Goal: Task Accomplishment & Management: Complete application form

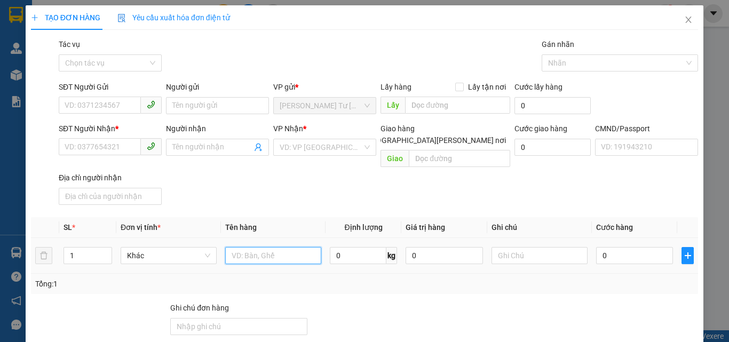
click at [262, 247] on input "text" at bounding box center [273, 255] width 96 height 17
type input "1 KT 1 KT MÚT NP 6/11KG (ĐL)"
type input "2"
click at [105, 248] on span "Increase Value" at bounding box center [106, 253] width 12 height 10
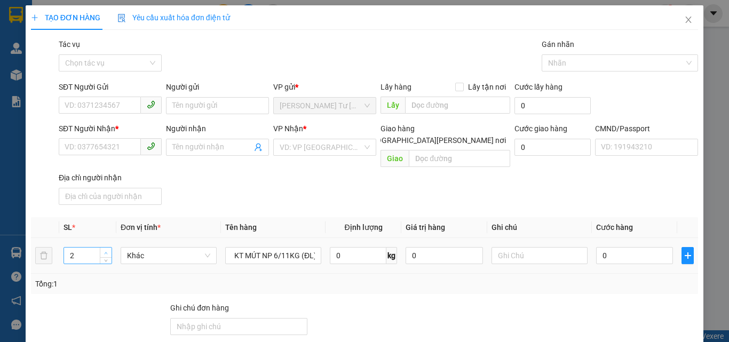
scroll to position [0, 0]
click at [92, 108] on input "SĐT Người Gửi" at bounding box center [100, 105] width 82 height 17
click at [120, 102] on input "0971705227" at bounding box center [100, 105] width 82 height 17
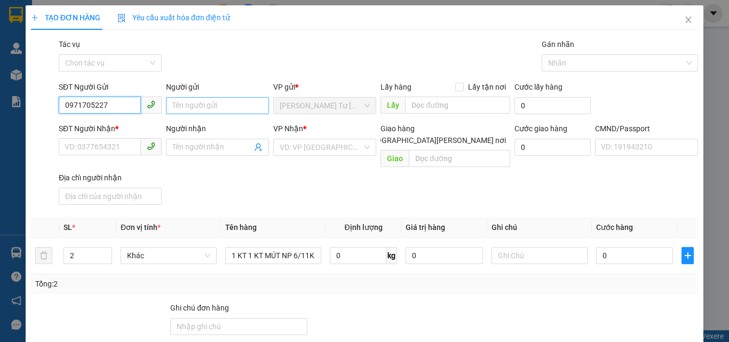
type input "0971705227"
click at [203, 104] on input "Người gửi" at bounding box center [217, 105] width 103 height 17
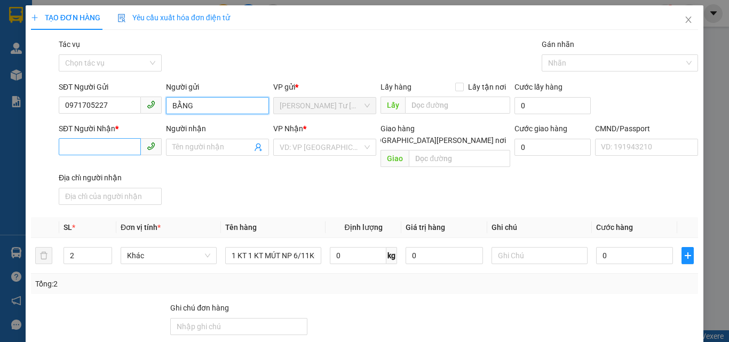
type input "BẰNG"
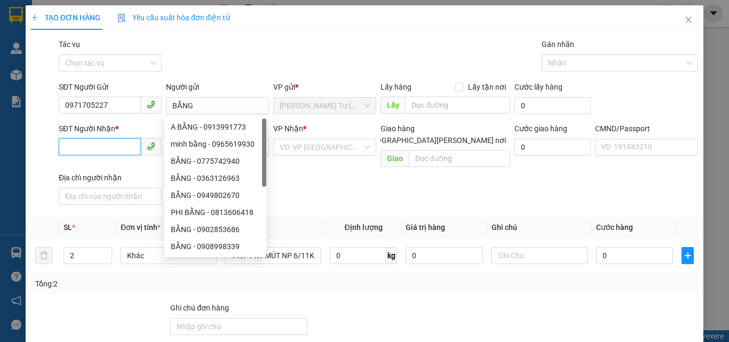
click at [119, 149] on input "SĐT Người Nhận *" at bounding box center [100, 146] width 82 height 17
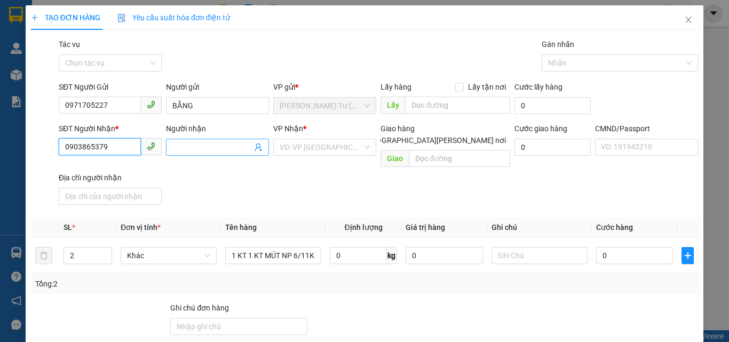
type input "0903865379"
click at [202, 147] on input "Người nhận" at bounding box center [212, 147] width 80 height 12
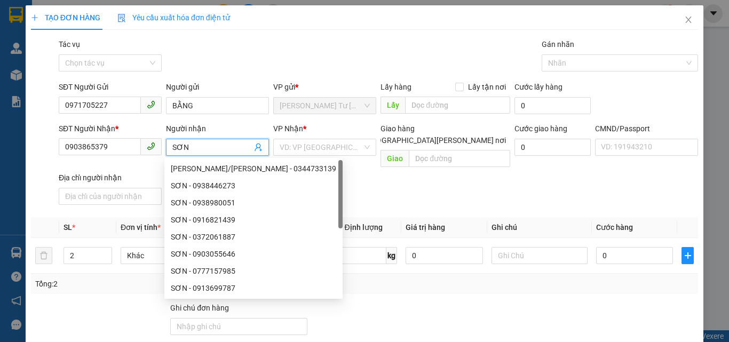
type input "SƠN"
click at [199, 54] on div "Gói vận chuyển * Tiêu chuẩn Tác vụ Chọn tác vụ Gán nhãn Nhãn" at bounding box center [379, 56] width 644 height 37
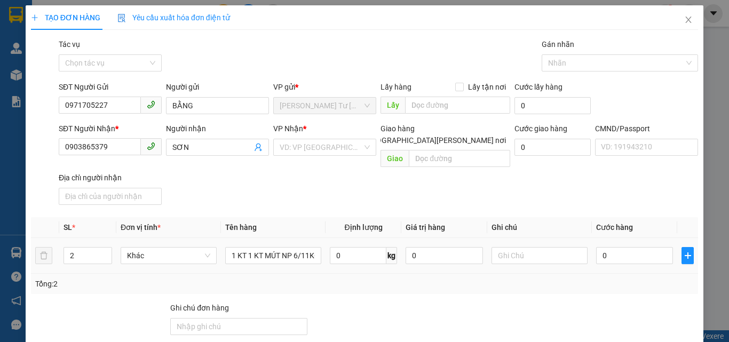
click at [511, 245] on div at bounding box center [540, 255] width 96 height 21
click at [511, 247] on input "text" at bounding box center [540, 255] width 96 height 17
type input "11H PHÁT"
click at [603, 247] on input "0" at bounding box center [634, 255] width 77 height 17
click at [615, 247] on input "0" at bounding box center [634, 255] width 77 height 17
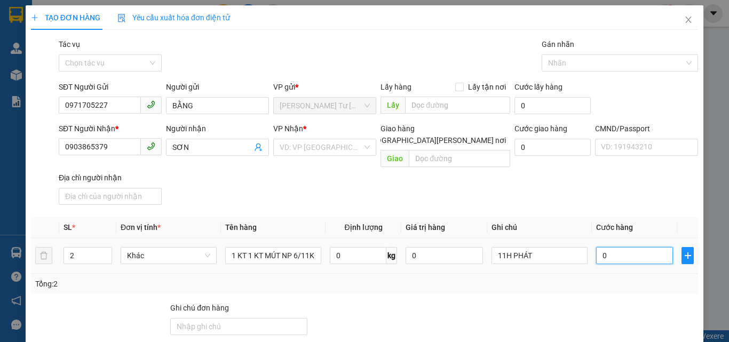
type input "05"
type input "5"
type input "055"
type input "55"
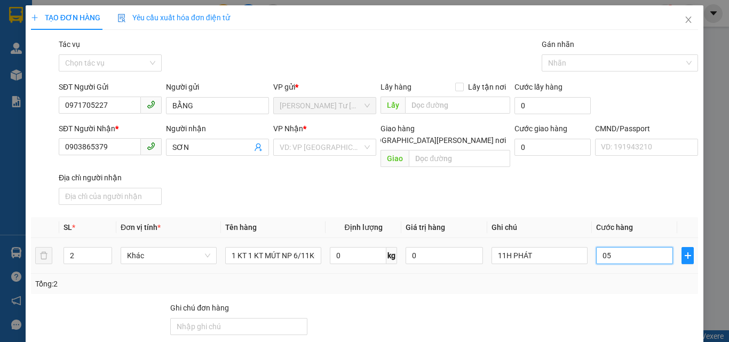
type input "55"
type input "55.000"
click at [580, 197] on div "Transit Pickup Surcharge Ids Transit Deliver Surcharge Ids Transit Deliver Surc…" at bounding box center [364, 257] width 667 height 439
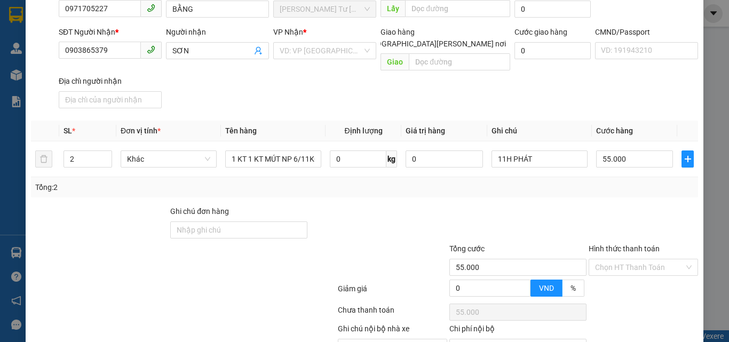
scroll to position [145, 0]
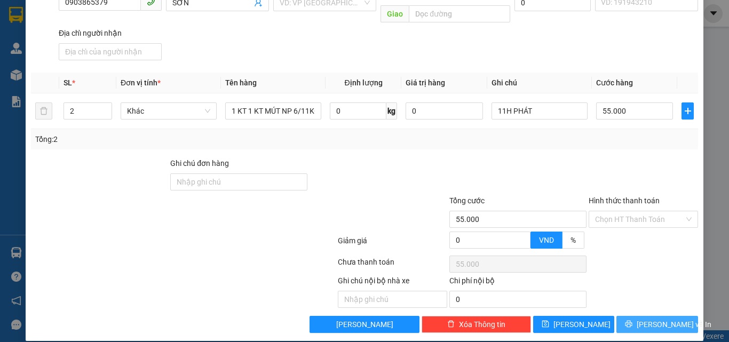
click at [640, 316] on button "[PERSON_NAME] và In" at bounding box center [657, 324] width 82 height 17
click at [336, 10] on input "search" at bounding box center [321, 3] width 83 height 16
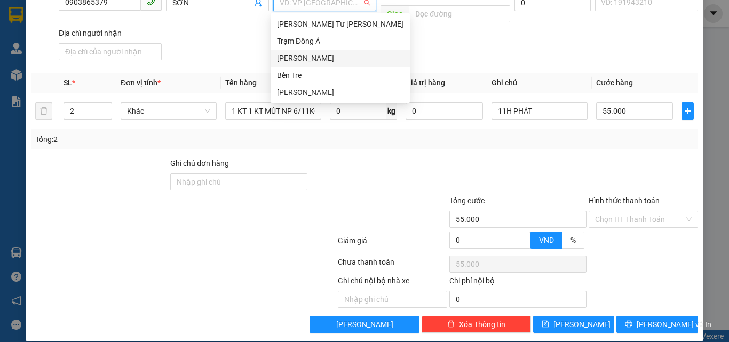
click at [309, 55] on div "[PERSON_NAME]" at bounding box center [340, 58] width 126 height 12
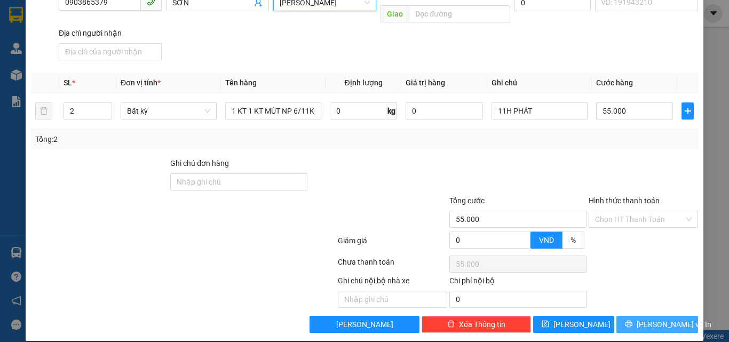
click at [640, 316] on button "[PERSON_NAME] và In" at bounding box center [657, 324] width 82 height 17
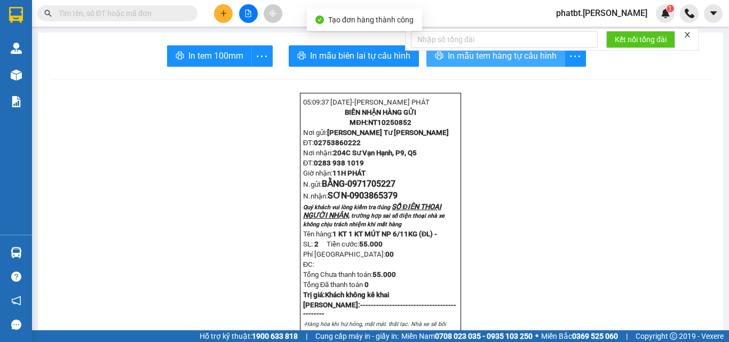
click at [449, 59] on span "In mẫu tem hàng tự cấu hình" at bounding box center [502, 55] width 109 height 13
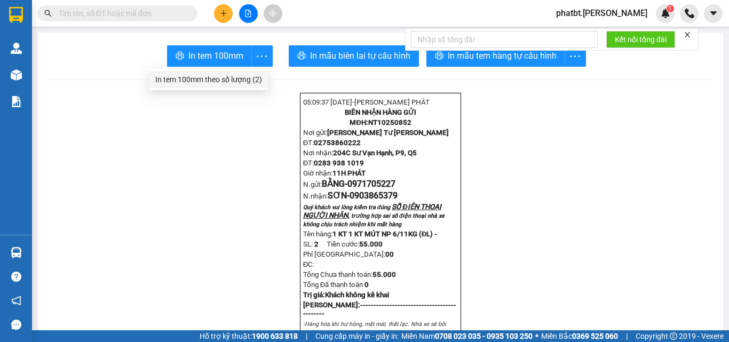
click at [256, 82] on div "In tem 100mm theo số [PERSON_NAME] (2)" at bounding box center [208, 80] width 107 height 12
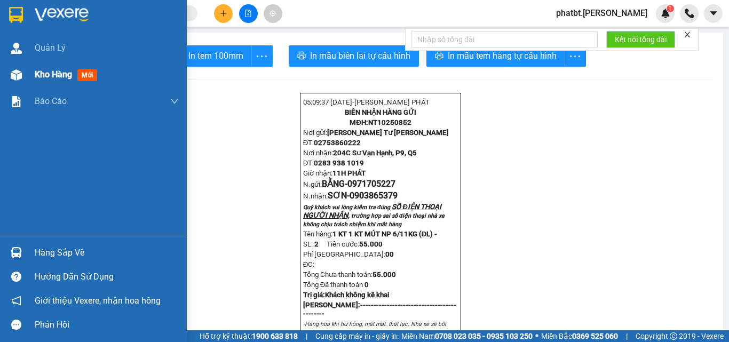
click at [57, 74] on span "Kho hàng" at bounding box center [53, 74] width 37 height 10
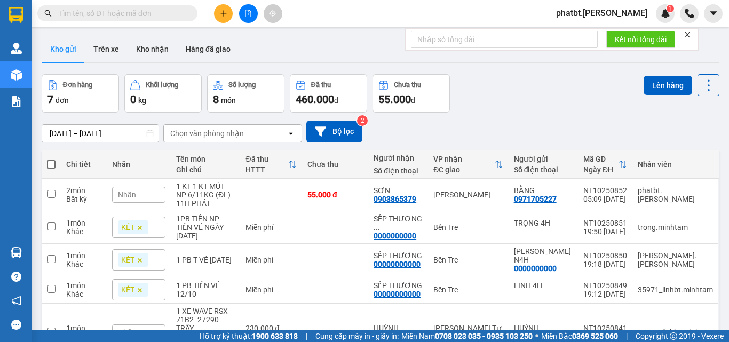
click at [149, 10] on input "text" at bounding box center [122, 13] width 126 height 12
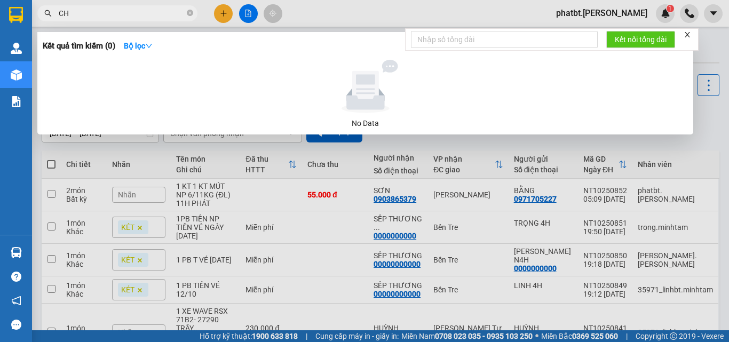
type input "CHI"
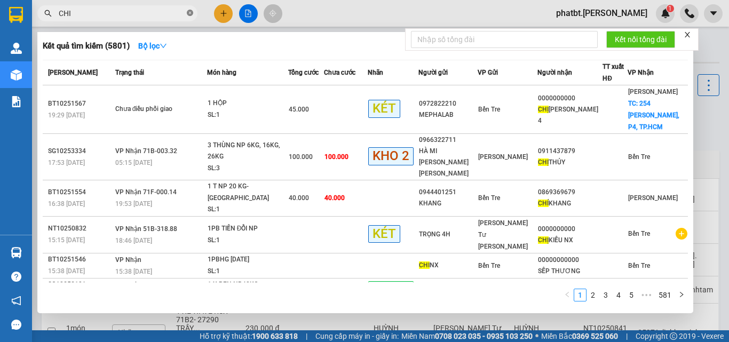
click at [188, 13] on icon "close-circle" at bounding box center [190, 13] width 6 height 6
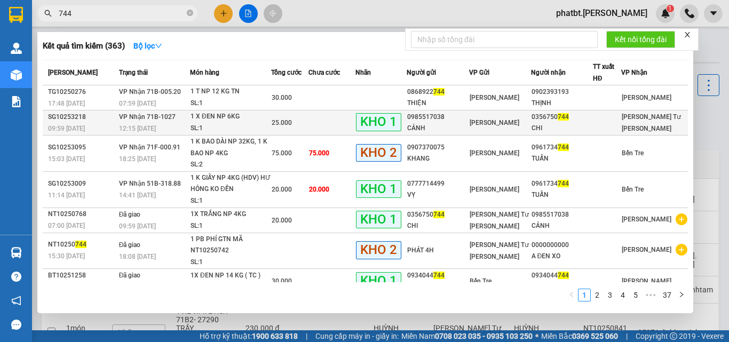
type input "744"
click at [233, 124] on div "SL: 1" at bounding box center [231, 129] width 80 height 12
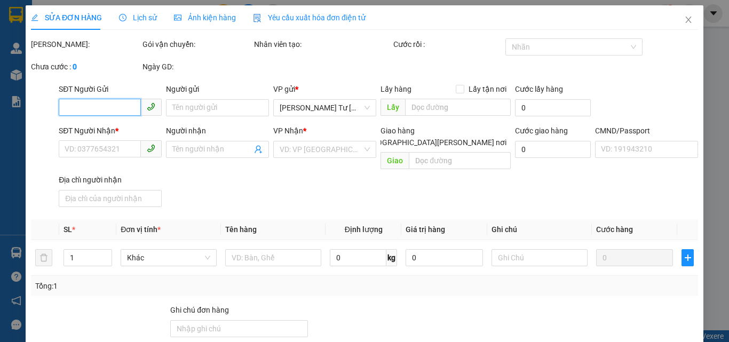
type input "0985517038"
type input "CẢNH"
type input "0356750744"
type input "CHI"
type input "KBM"
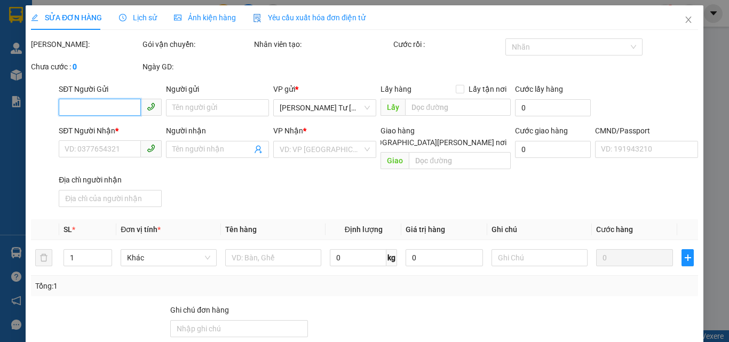
type input "25.000"
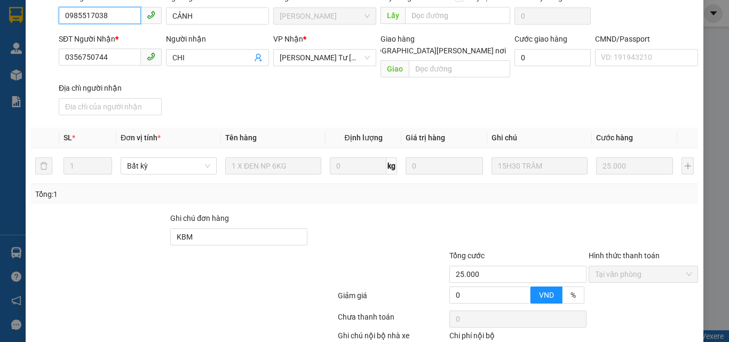
scroll to position [148, 0]
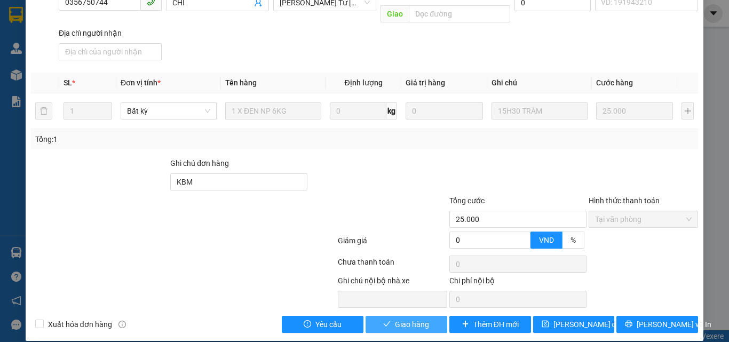
click at [416, 319] on span "Giao hàng" at bounding box center [412, 325] width 34 height 12
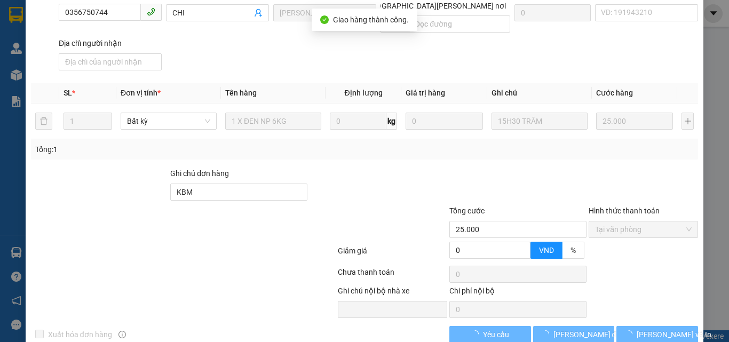
scroll to position [159, 0]
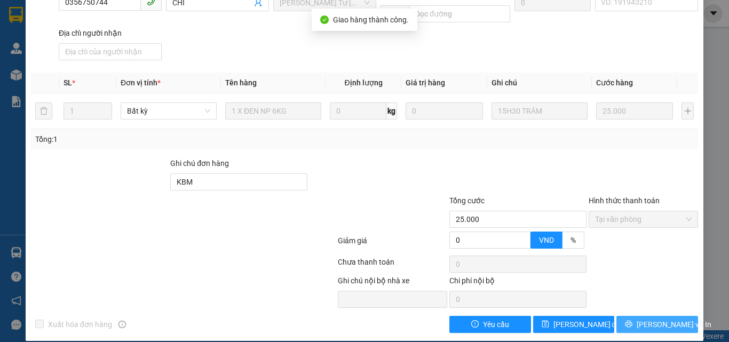
click at [640, 316] on button "[PERSON_NAME] và In" at bounding box center [657, 324] width 82 height 17
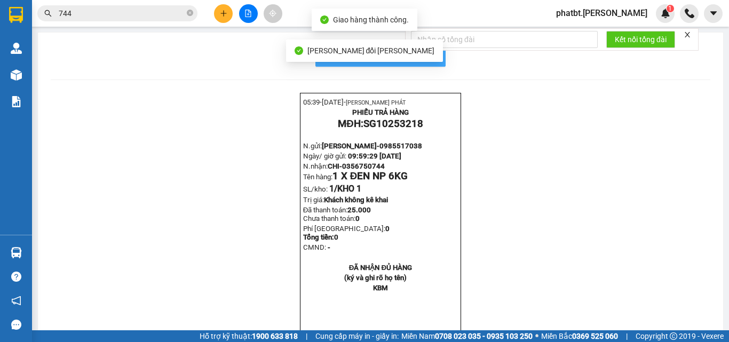
click at [439, 60] on button "In mẫu biên lai tự cấu hình" at bounding box center [380, 55] width 130 height 21
